Goal: Navigation & Orientation: Go to known website

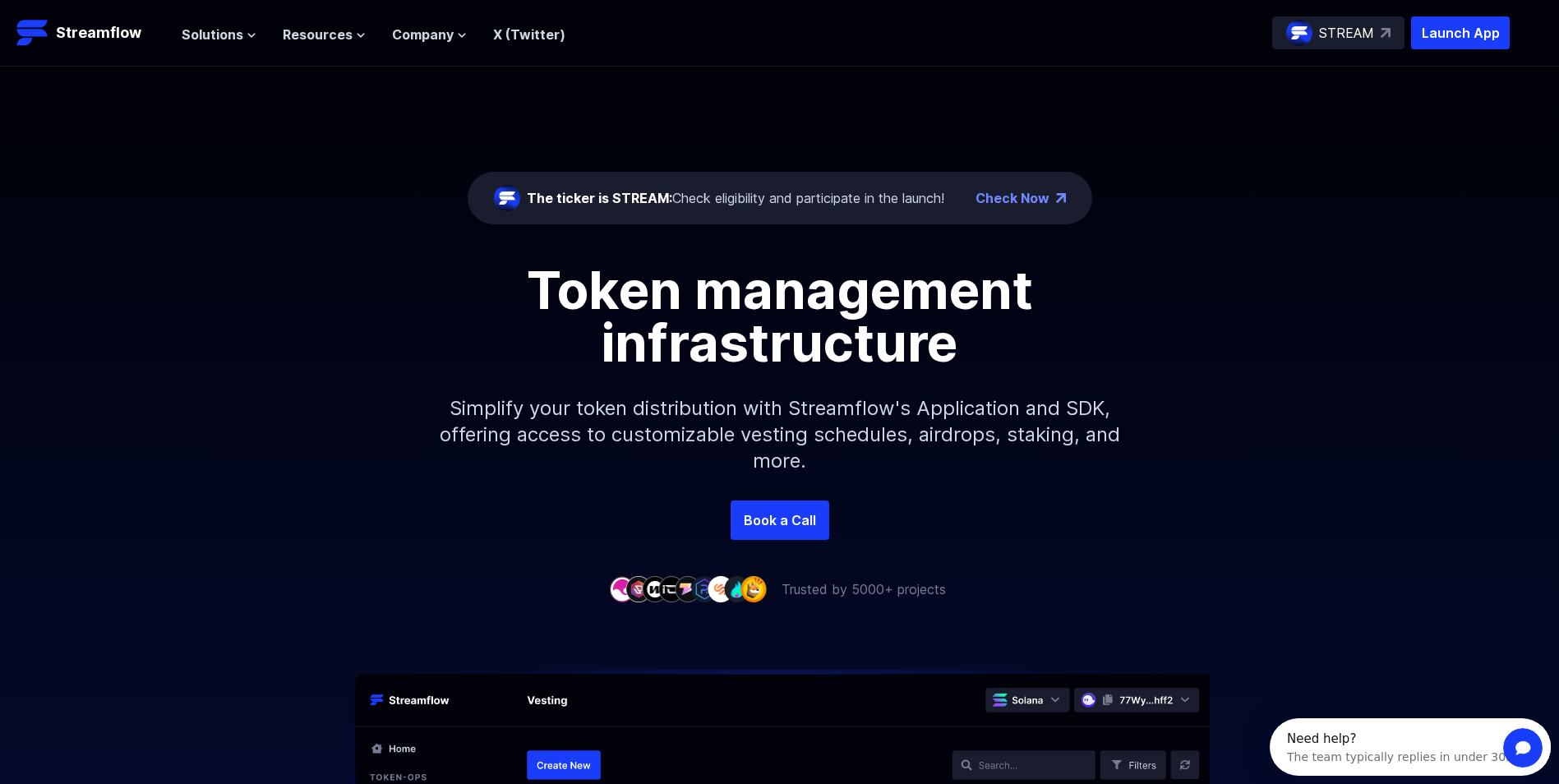
click at [429, 46] on div "Solutions Overview Streamflow features an all-in-one token distribution platfor…" at bounding box center [373, 33] width 384 height 33
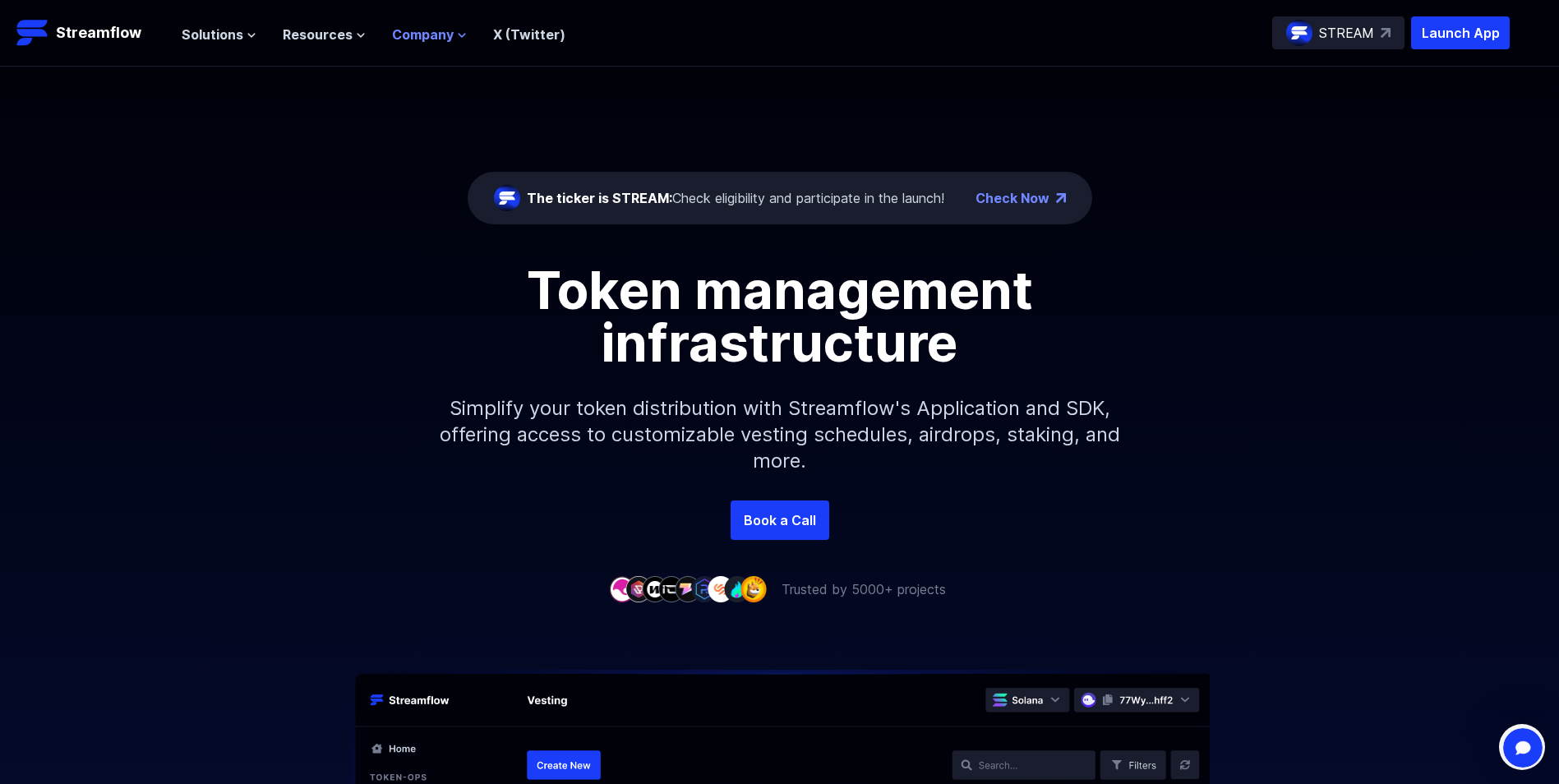
click at [432, 35] on span "Company" at bounding box center [423, 35] width 61 height 20
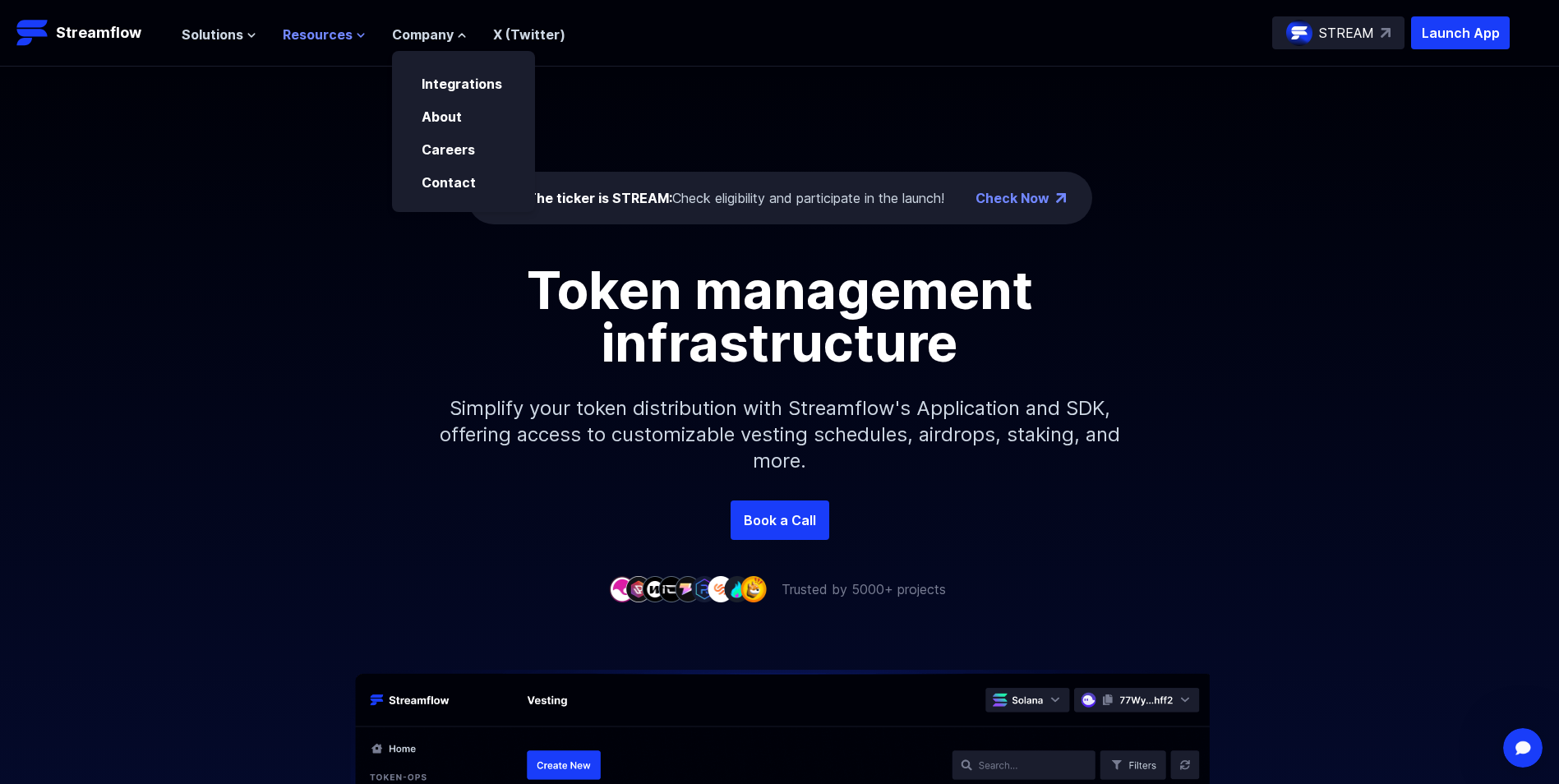
click at [294, 37] on span "Resources" at bounding box center [318, 35] width 70 height 20
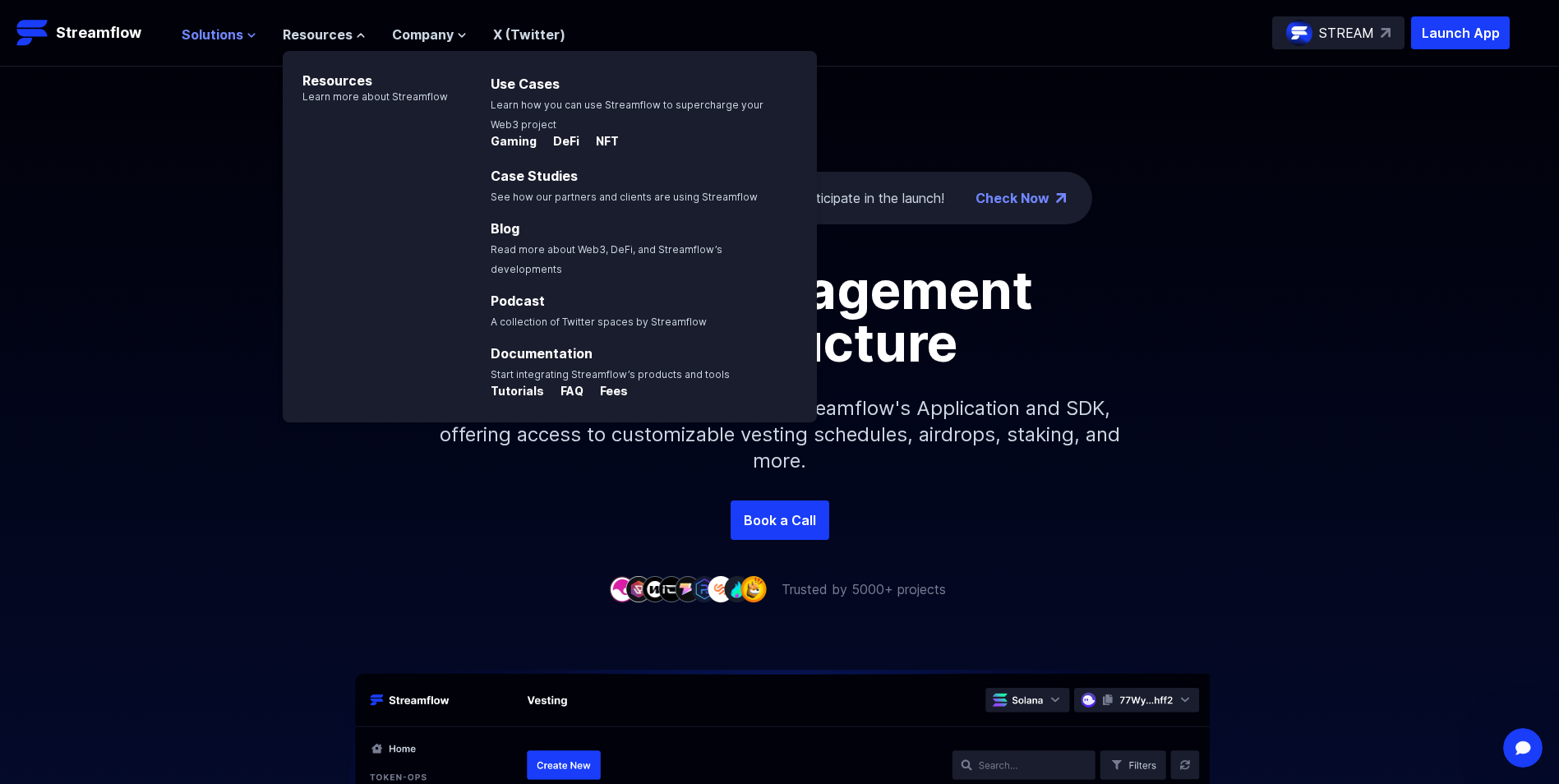
click at [210, 28] on span "Solutions" at bounding box center [212, 35] width 61 height 20
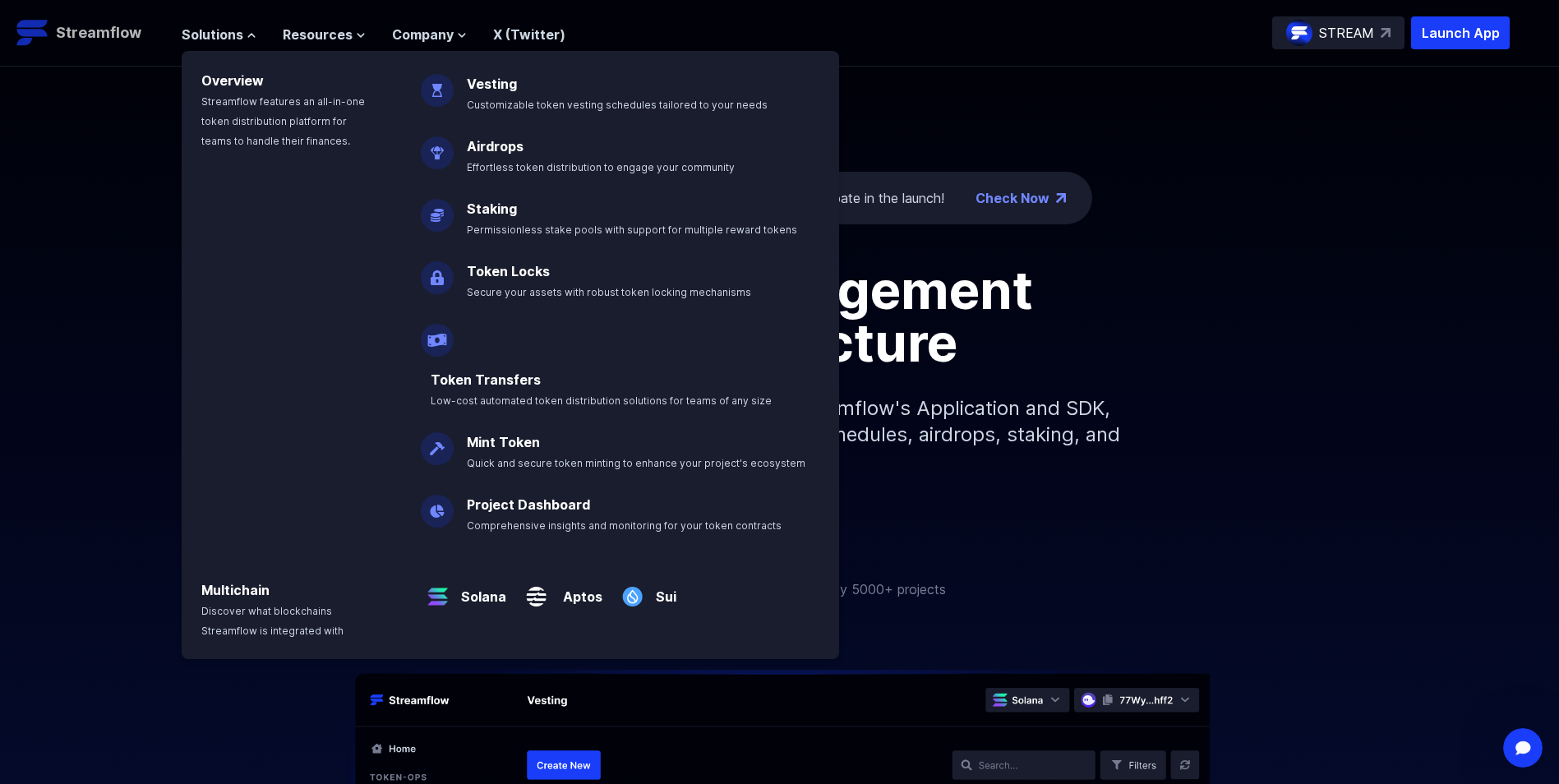
click at [135, 33] on p "Streamflow" at bounding box center [98, 33] width 85 height 23
